Goal: Book appointment/travel/reservation

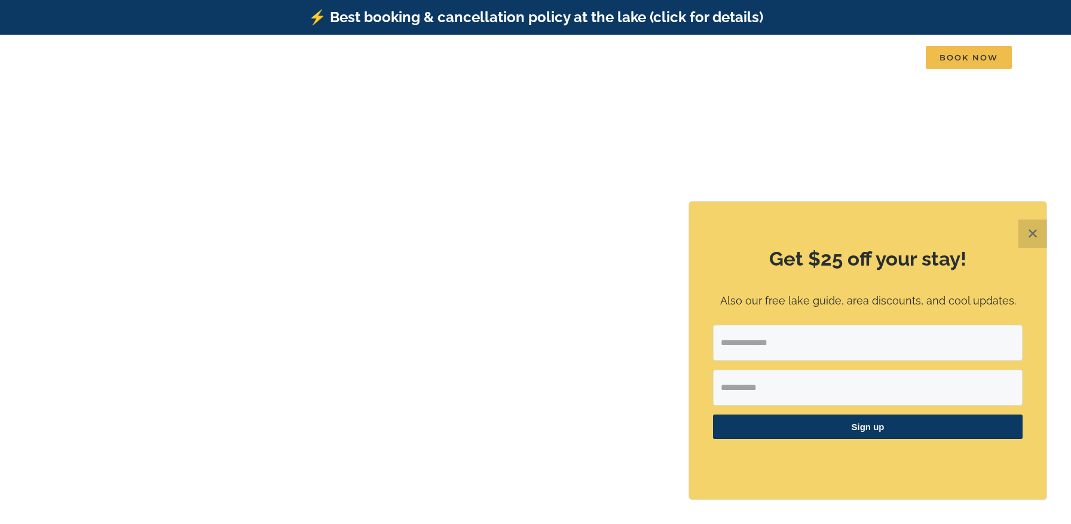
drag, startPoint x: 1028, startPoint y: 230, endPoint x: 1018, endPoint y: 227, distance: 10.8
click at [1027, 230] on button "✕" at bounding box center [1033, 233] width 29 height 29
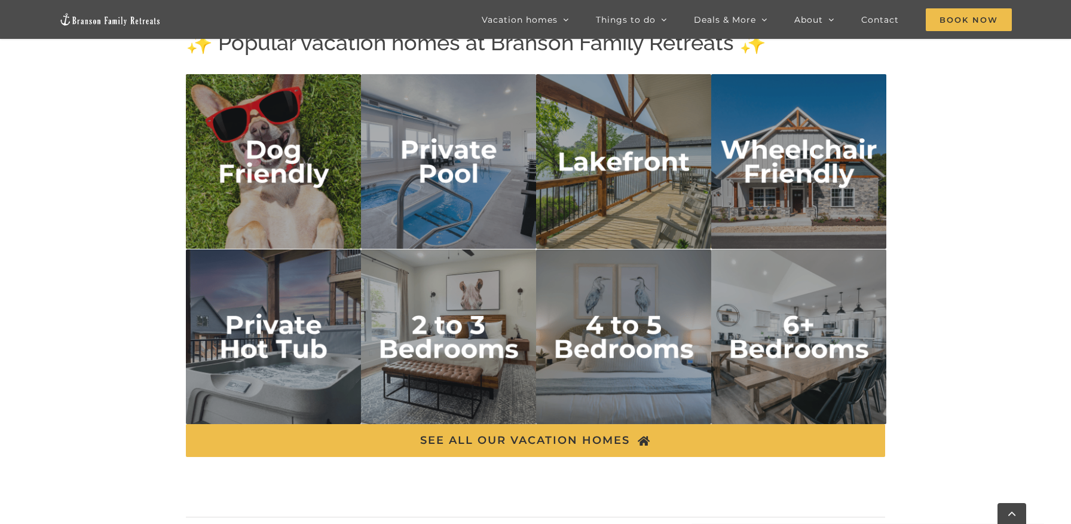
scroll to position [1986, 0]
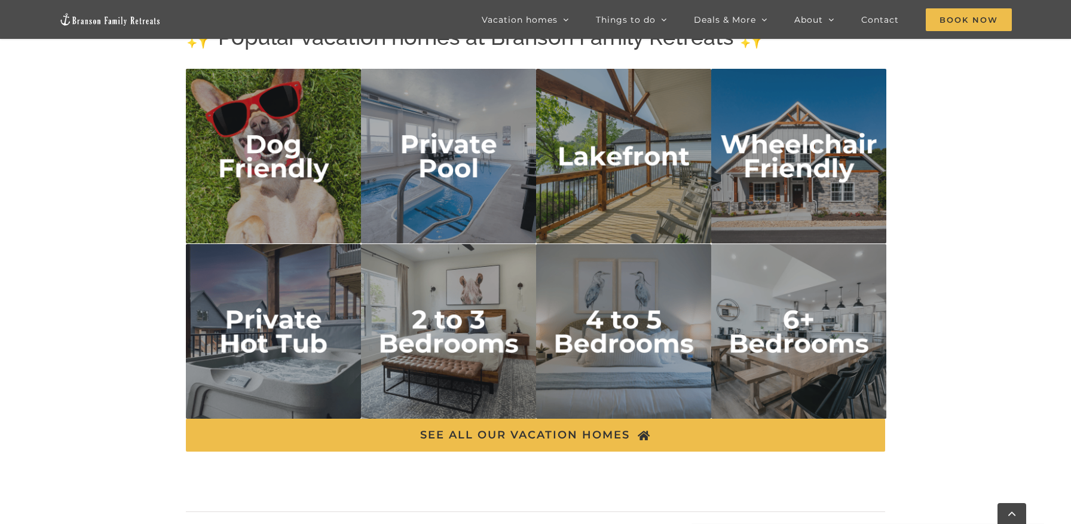
click at [802, 329] on img "6 plus bedrooms" at bounding box center [798, 331] width 175 height 175
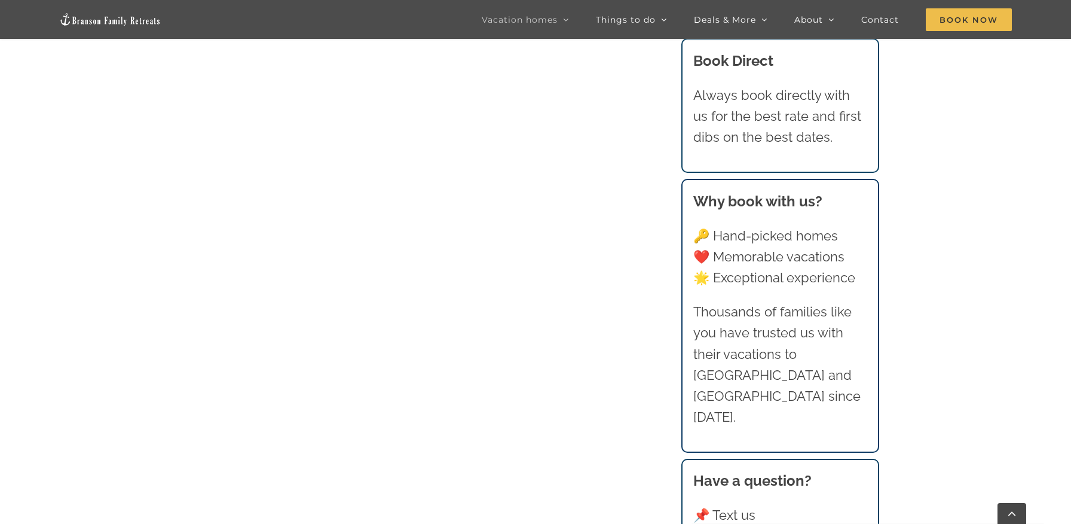
scroll to position [1155, 0]
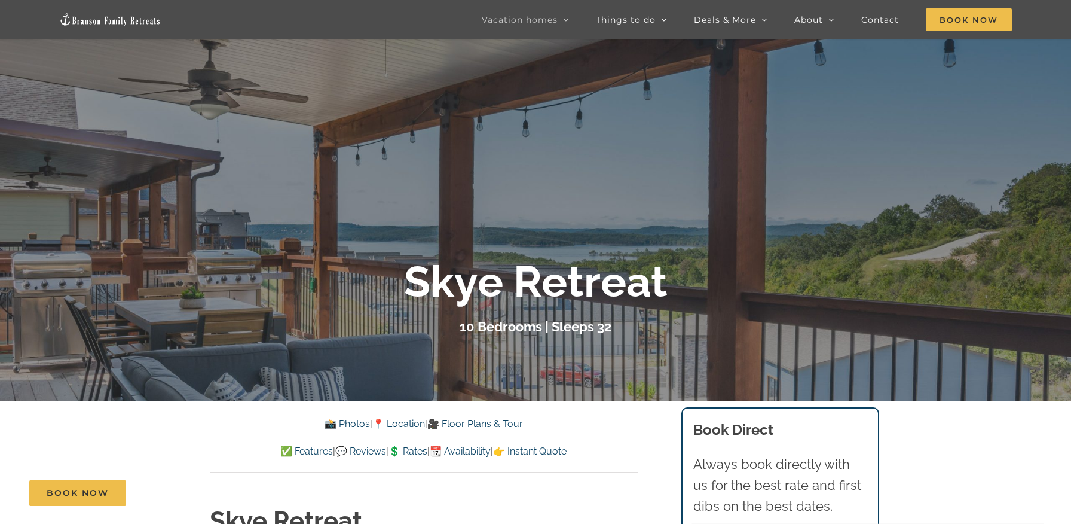
scroll to position [97, 0]
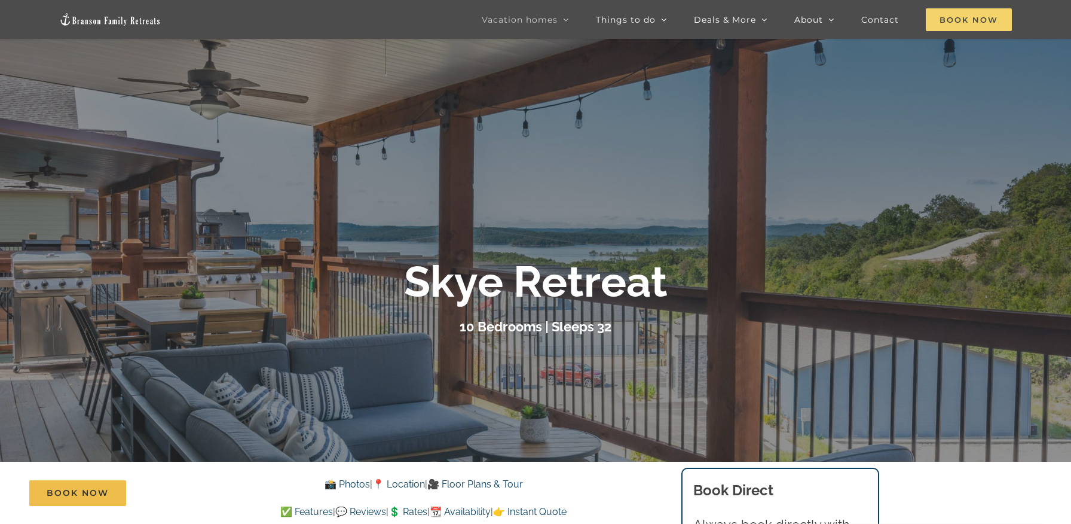
click at [957, 18] on span "Book Now" at bounding box center [969, 19] width 86 height 23
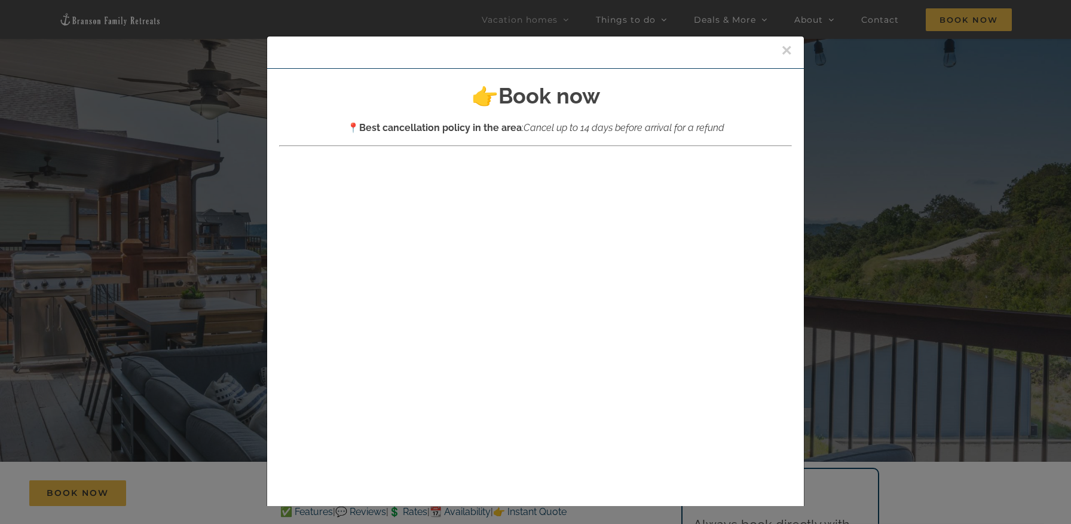
click at [782, 50] on button "×" at bounding box center [786, 50] width 11 height 18
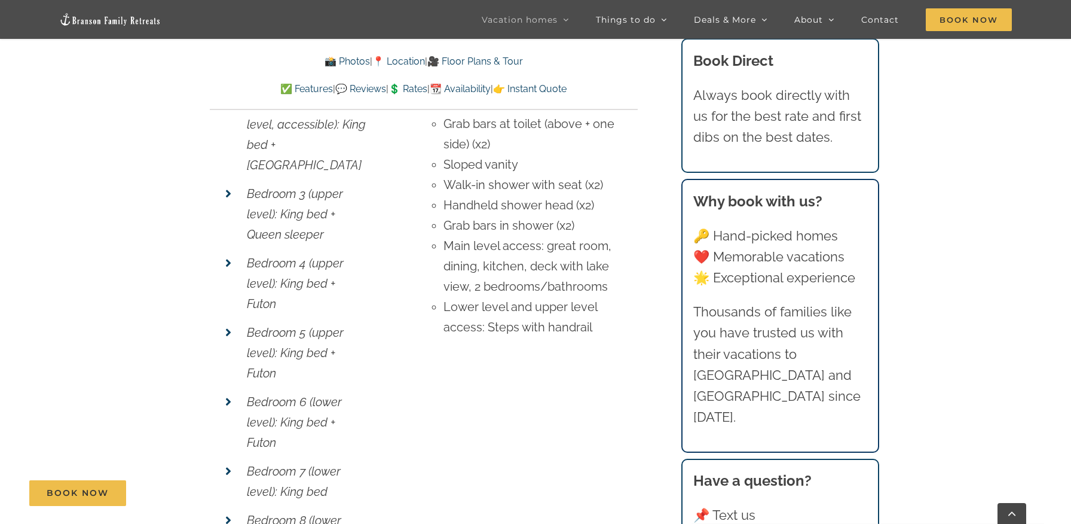
scroll to position [4908, 0]
